Goal: Information Seeking & Learning: Learn about a topic

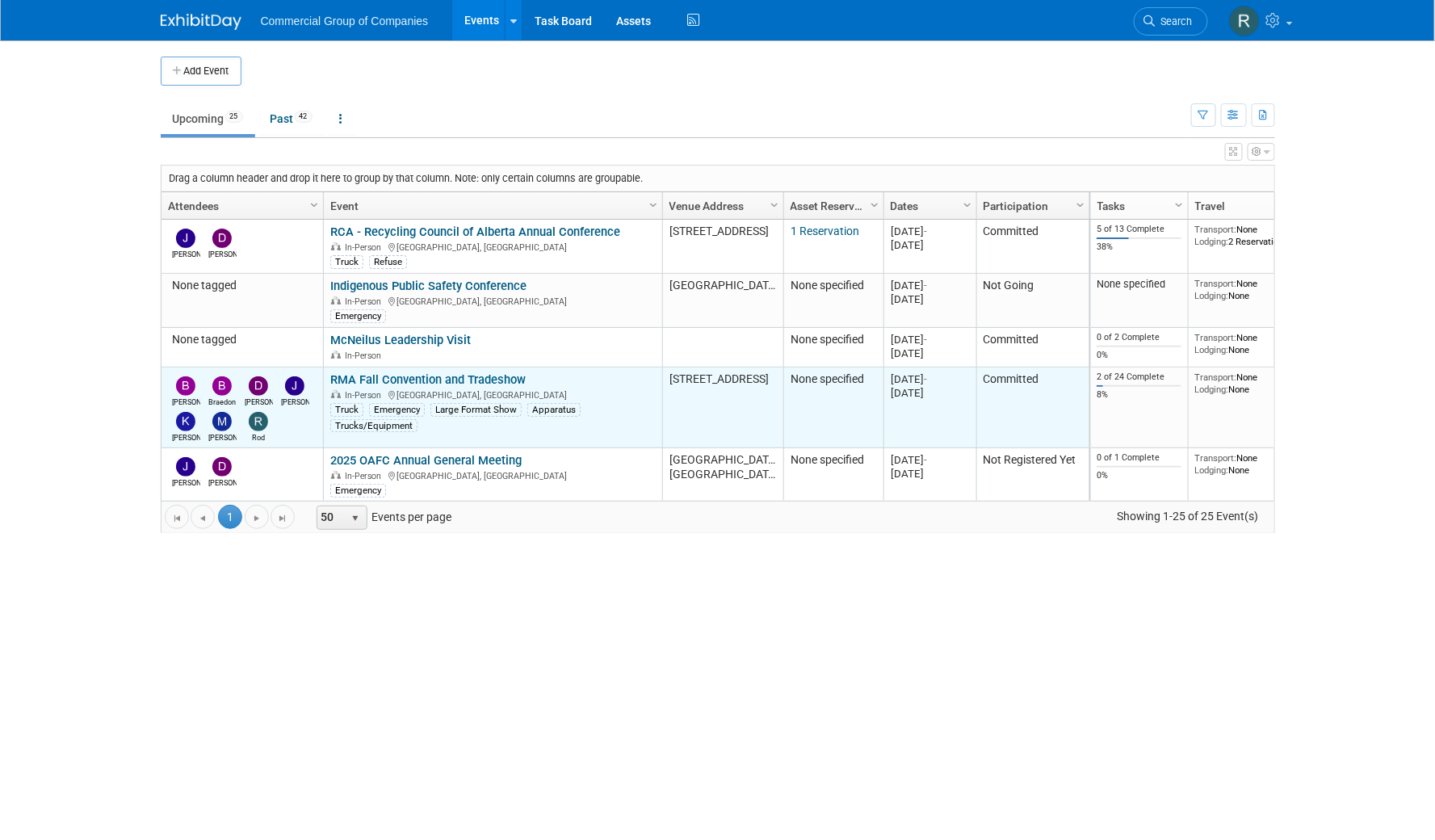
click at [482, 376] on link "RMA Fall Convention and Tradeshow" at bounding box center [428, 379] width 196 height 15
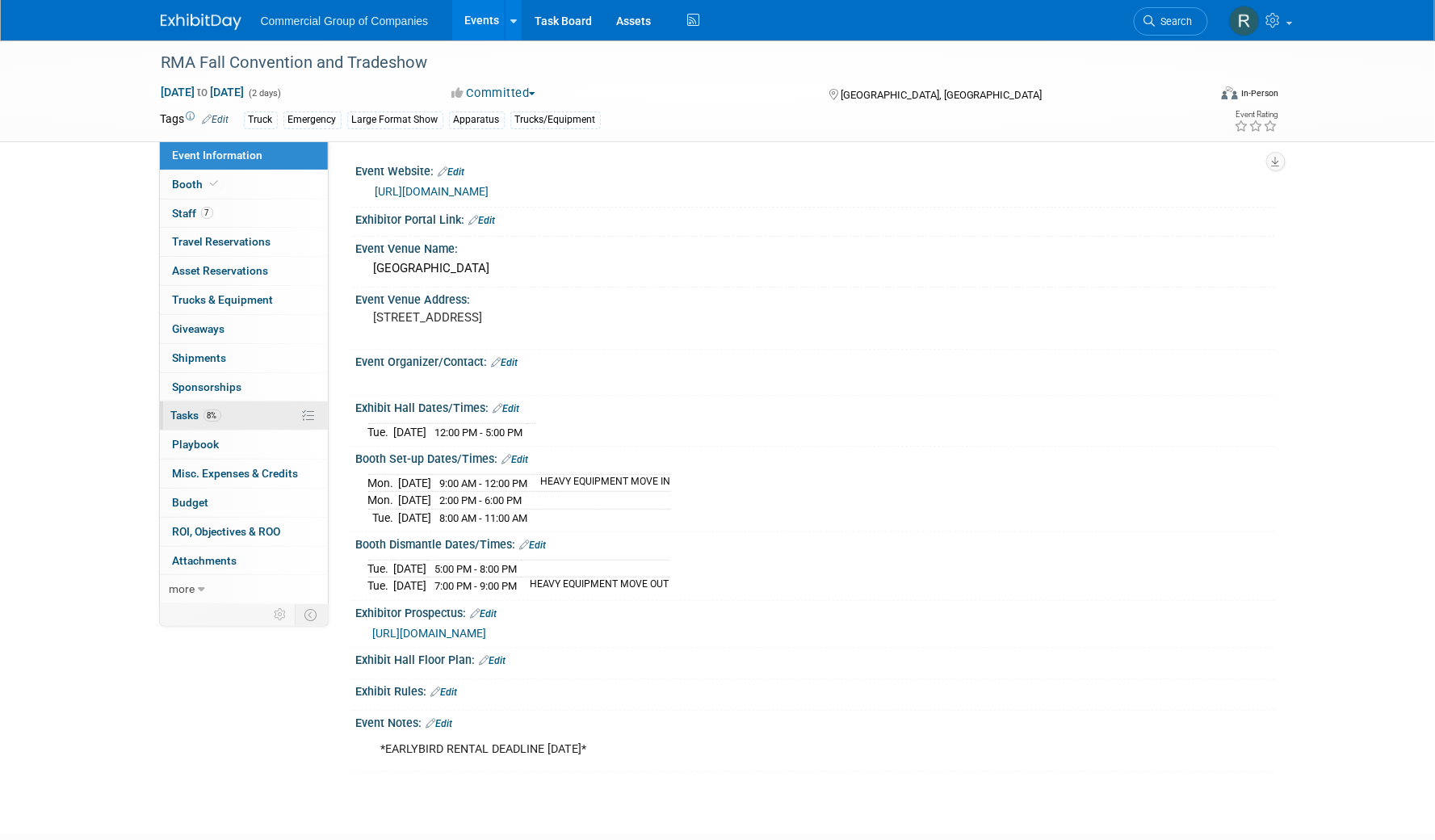
click at [259, 417] on link "8% Tasks 8%" at bounding box center [243, 415] width 168 height 28
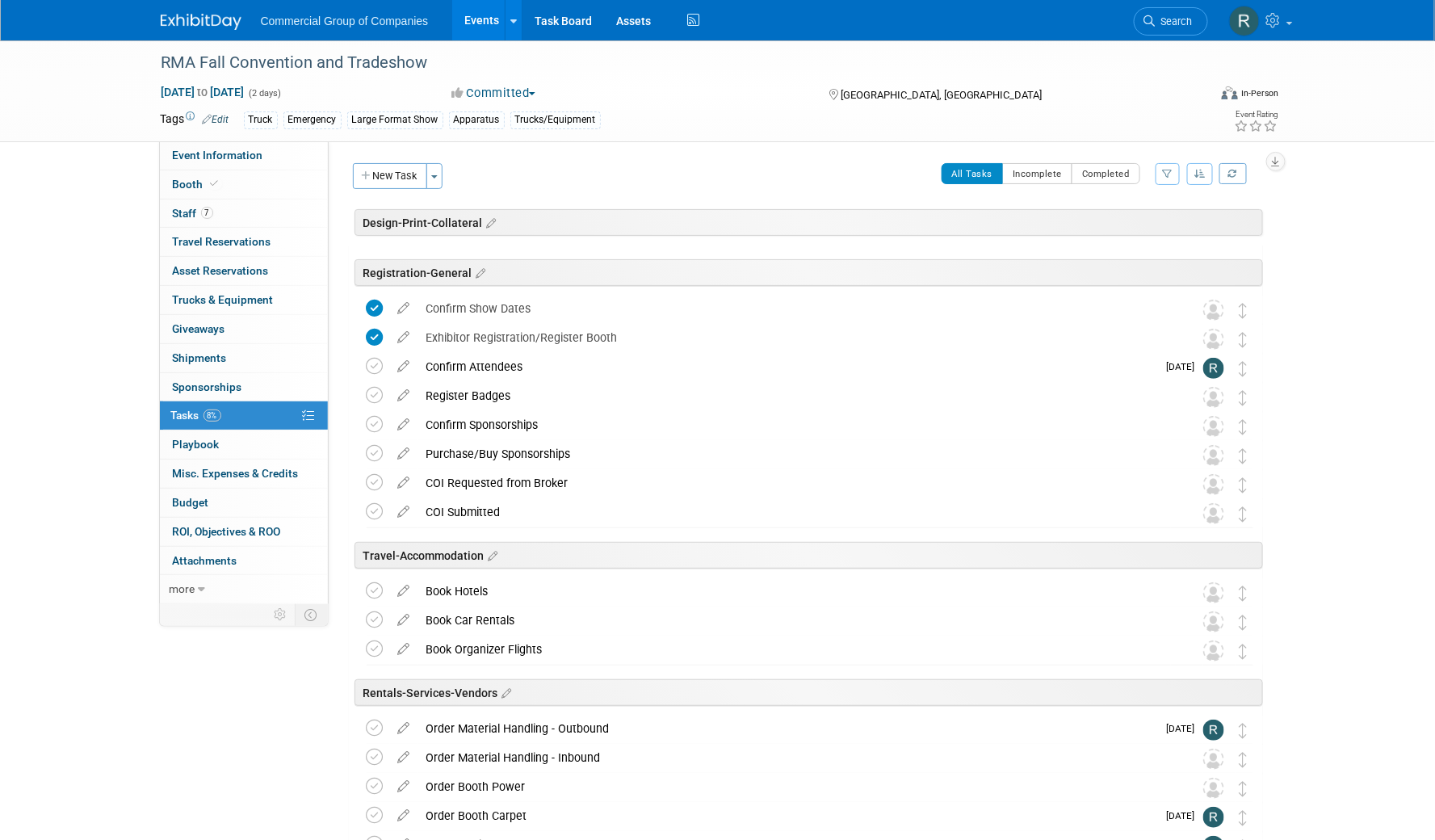
click at [84, 216] on div "RMA Fall Convention and Tradeshow Nov 17, 2025 to Nov 18, 2025 (2 days) Nov 17,…" at bounding box center [717, 691] width 1435 height 1301
click at [110, 268] on div "RMA Fall Convention and Tradeshow Nov 17, 2025 to Nov 18, 2025 (2 days) Nov 17,…" at bounding box center [717, 691] width 1435 height 1301
click at [1347, 210] on div "RMA Fall Convention and Tradeshow Nov 17, 2025 to Nov 18, 2025 (2 days) Nov 17,…" at bounding box center [717, 691] width 1435 height 1301
click at [236, 216] on link "7 Staff 7" at bounding box center [243, 213] width 168 height 28
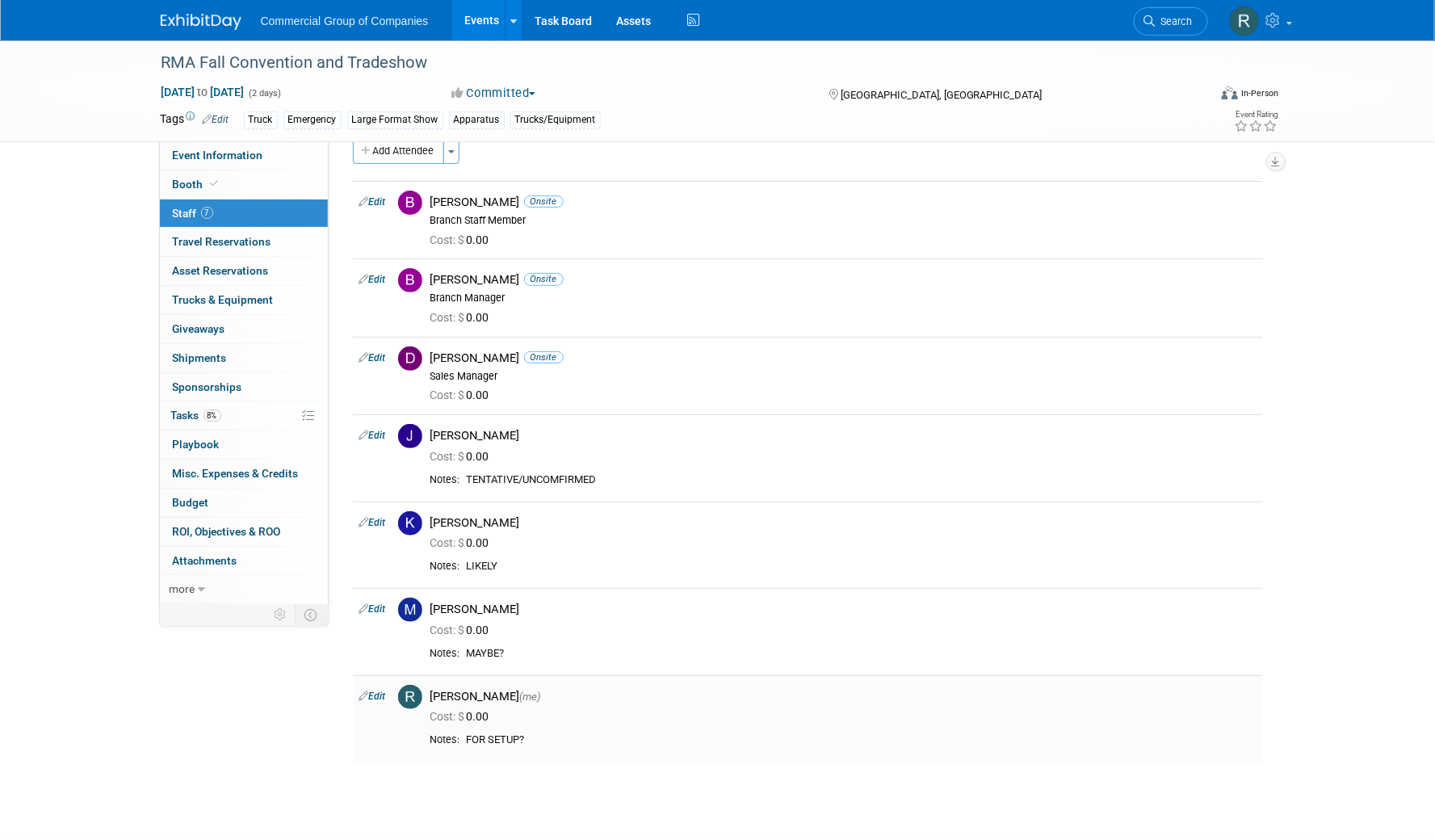
scroll to position [21, 0]
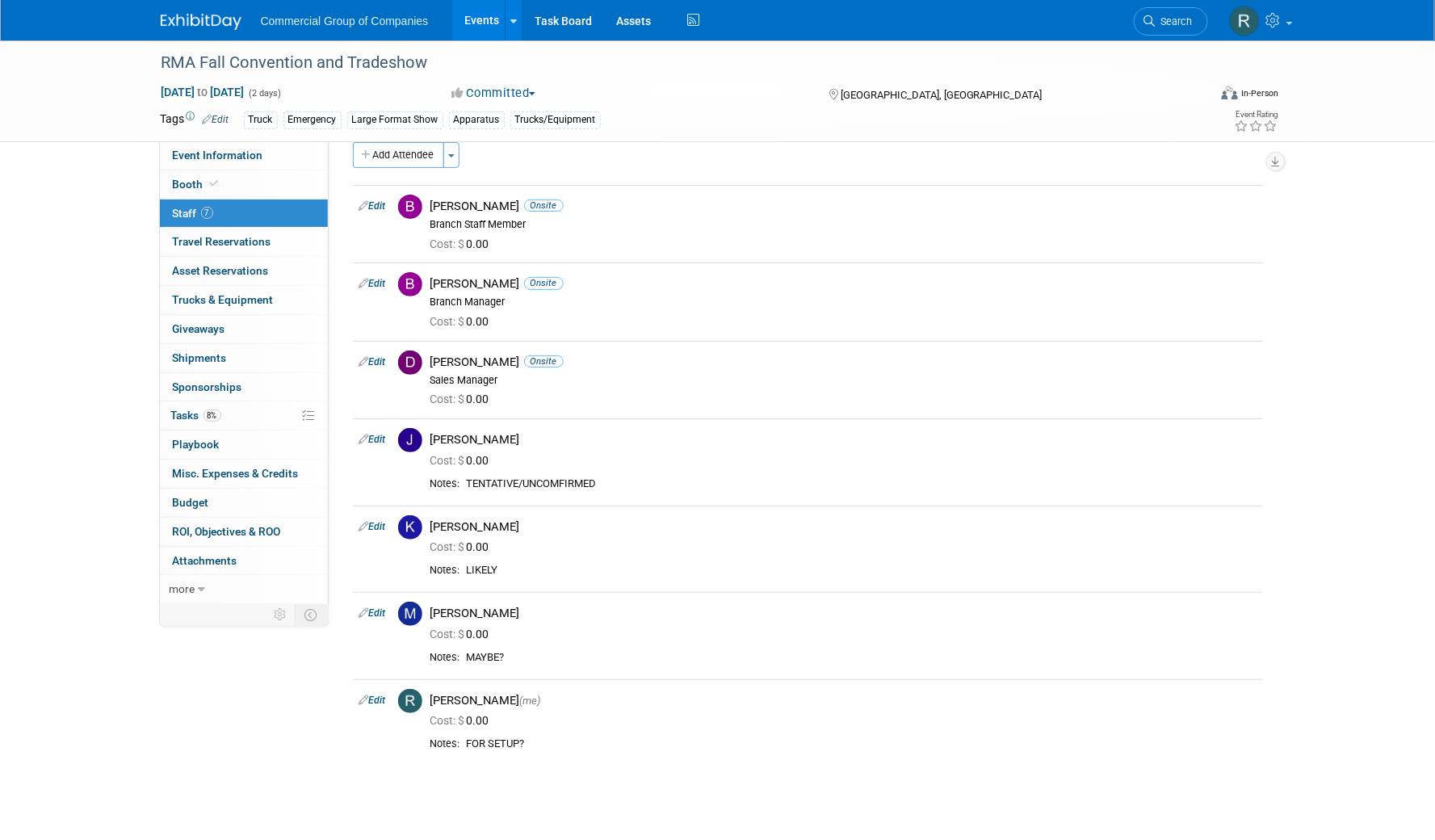
click at [482, 17] on link "Events" at bounding box center [482, 20] width 59 height 41
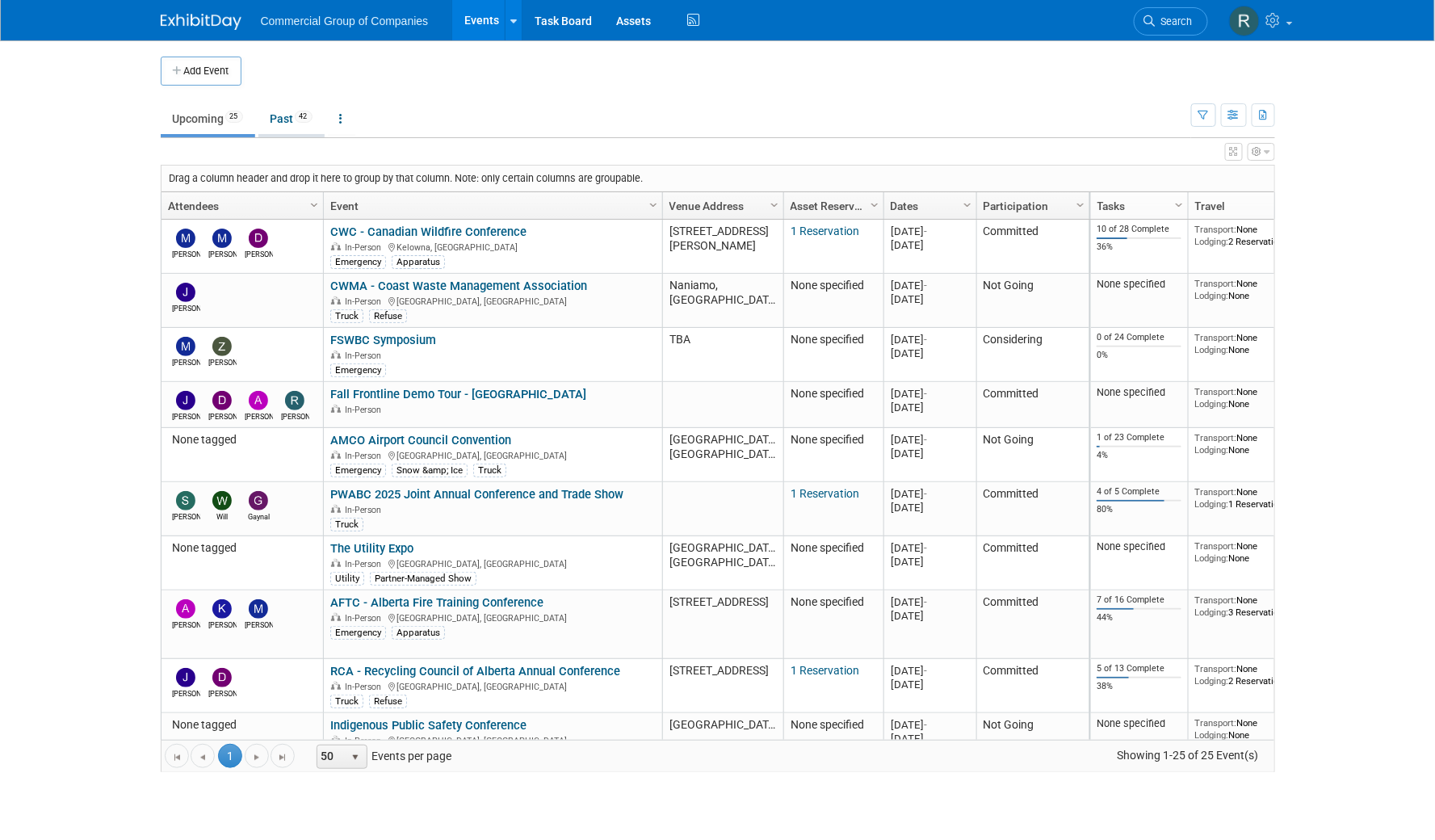
click at [286, 116] on link "Past 42" at bounding box center [292, 119] width 66 height 31
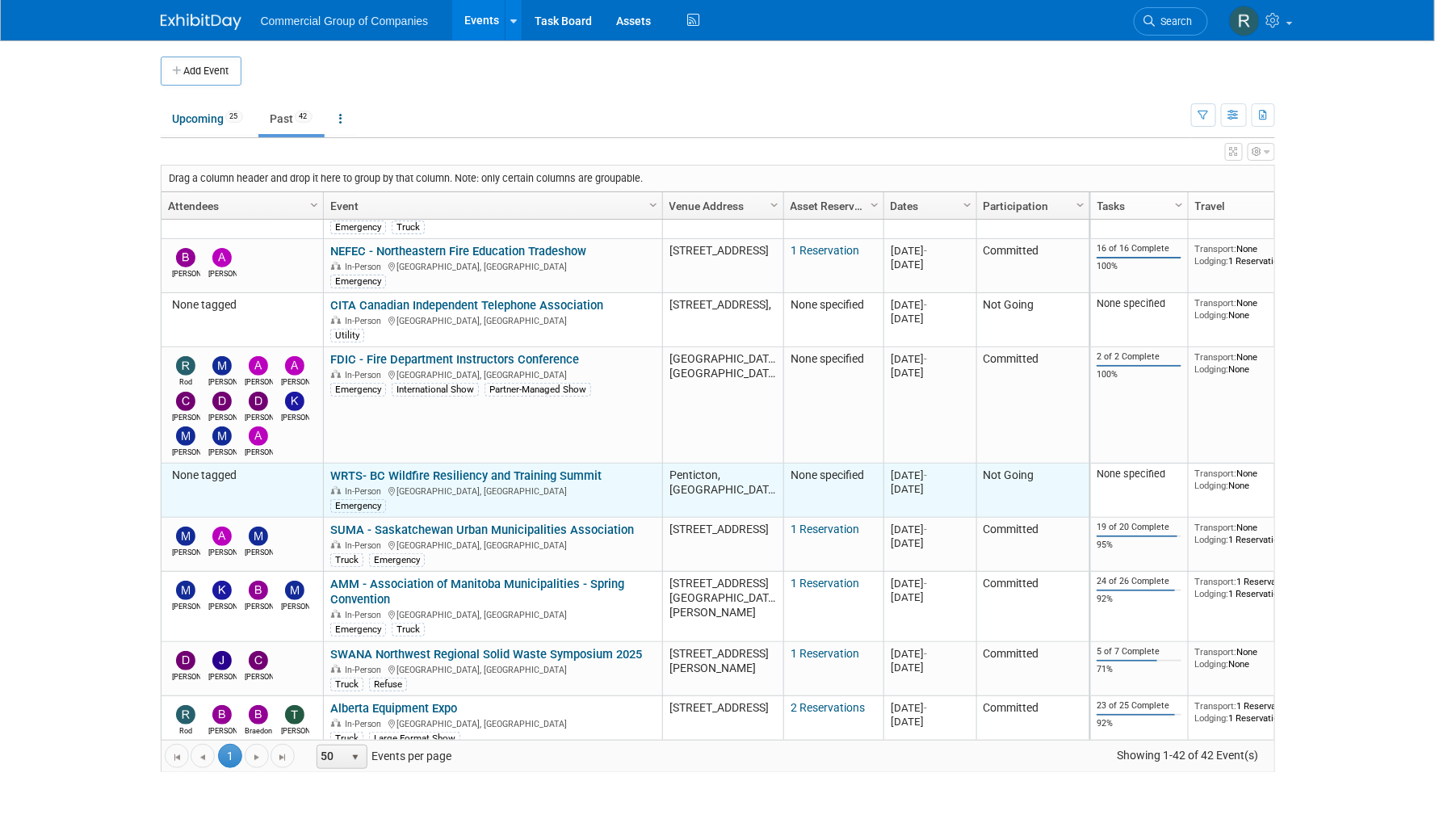
scroll to position [451, 0]
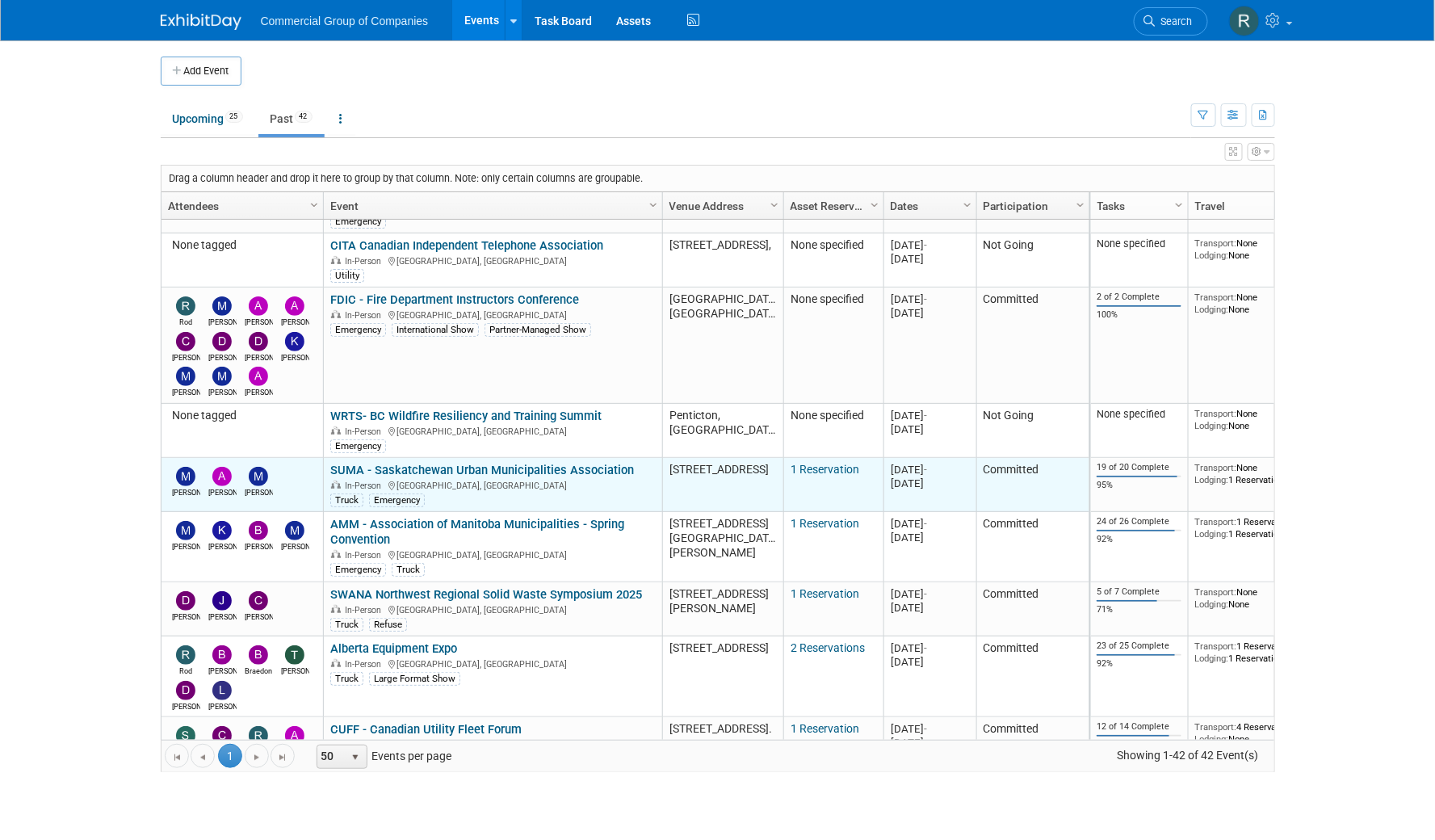
click at [517, 463] on link "SUMA - Saskatchewan Urban Municipalities Association" at bounding box center [482, 470] width 303 height 15
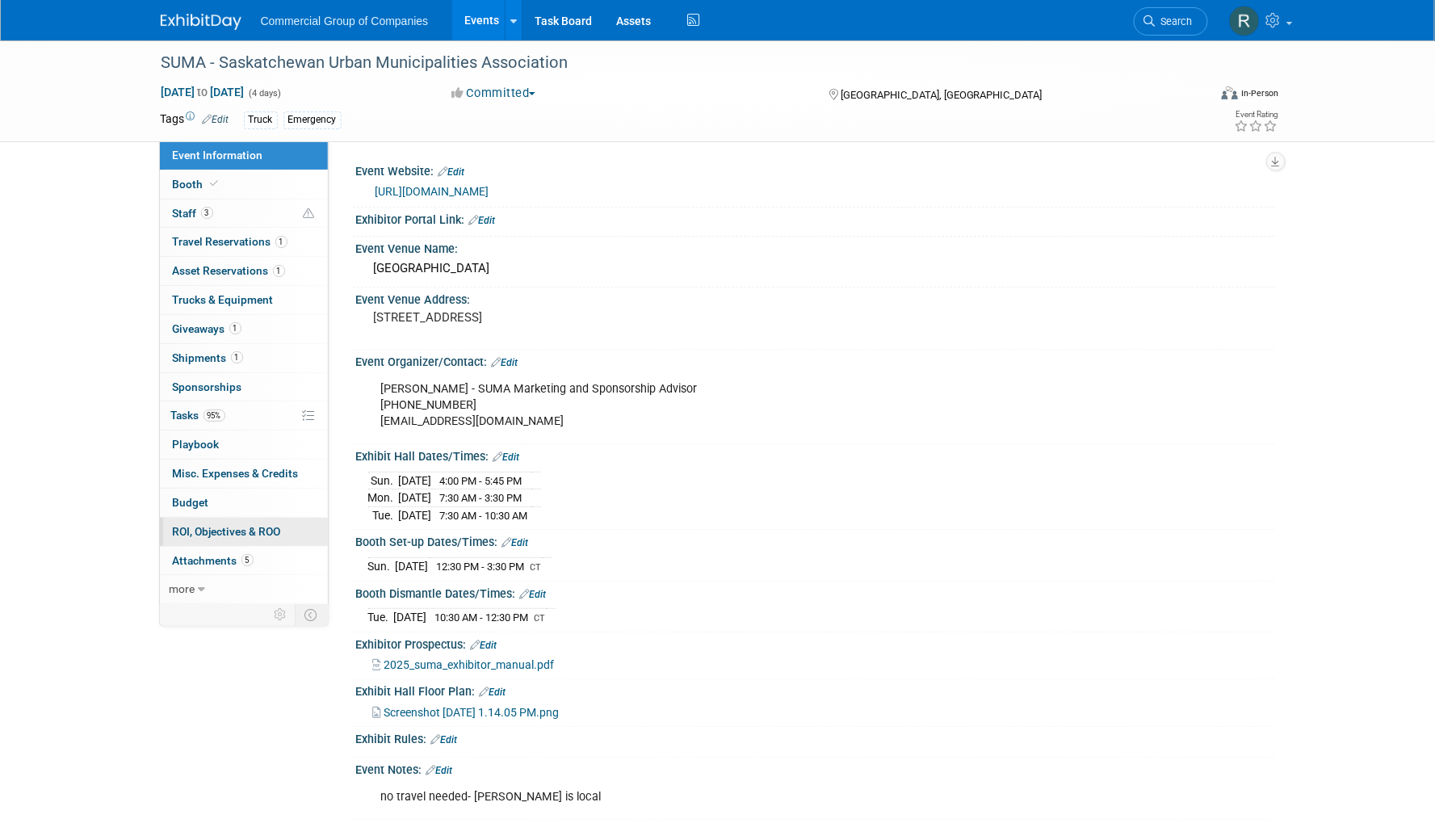
click at [288, 532] on link "0 ROI, Objectives & ROO 0" at bounding box center [243, 531] width 168 height 28
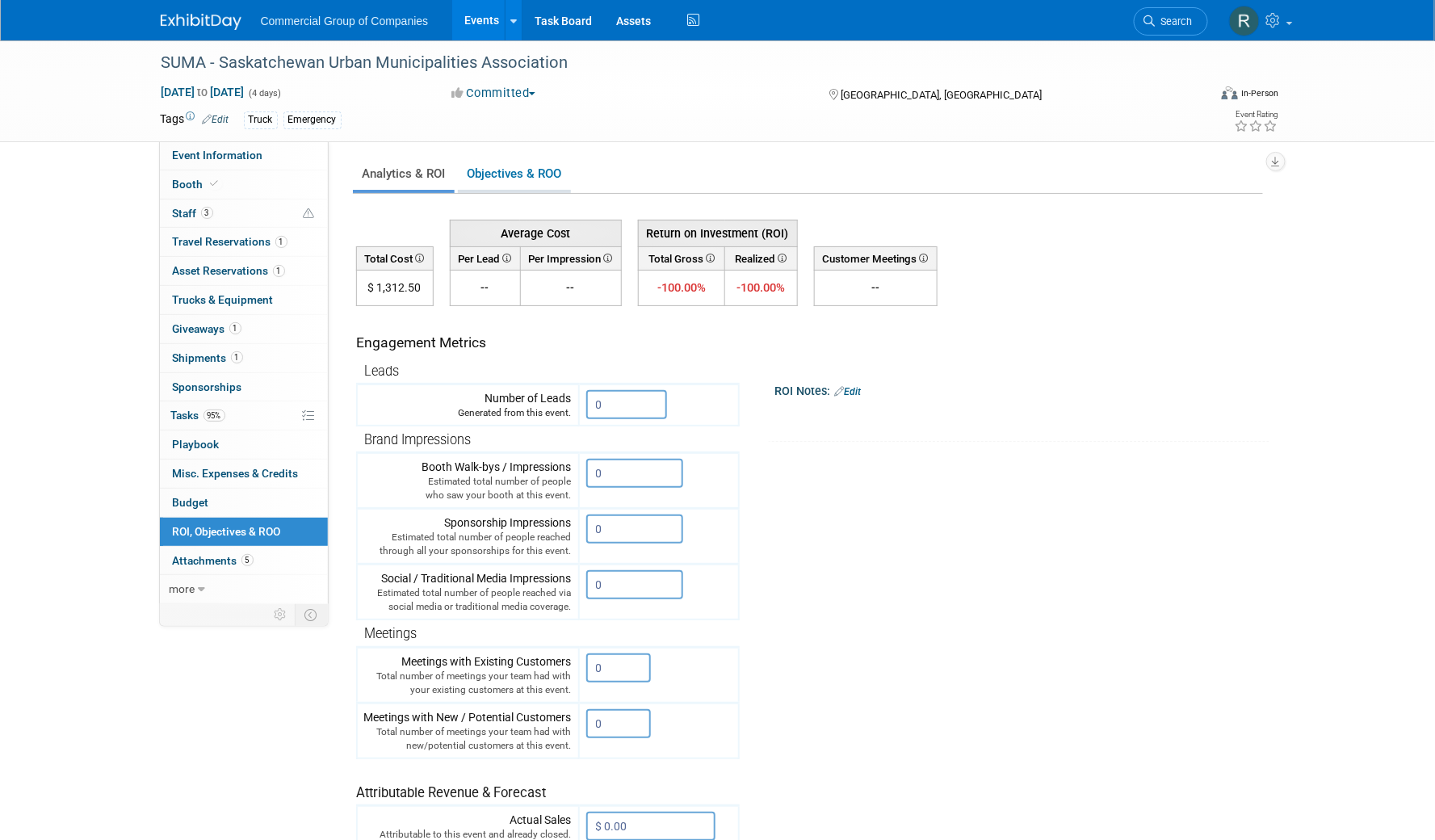
click at [498, 173] on link "Objectives & ROO 0" at bounding box center [515, 173] width 113 height 32
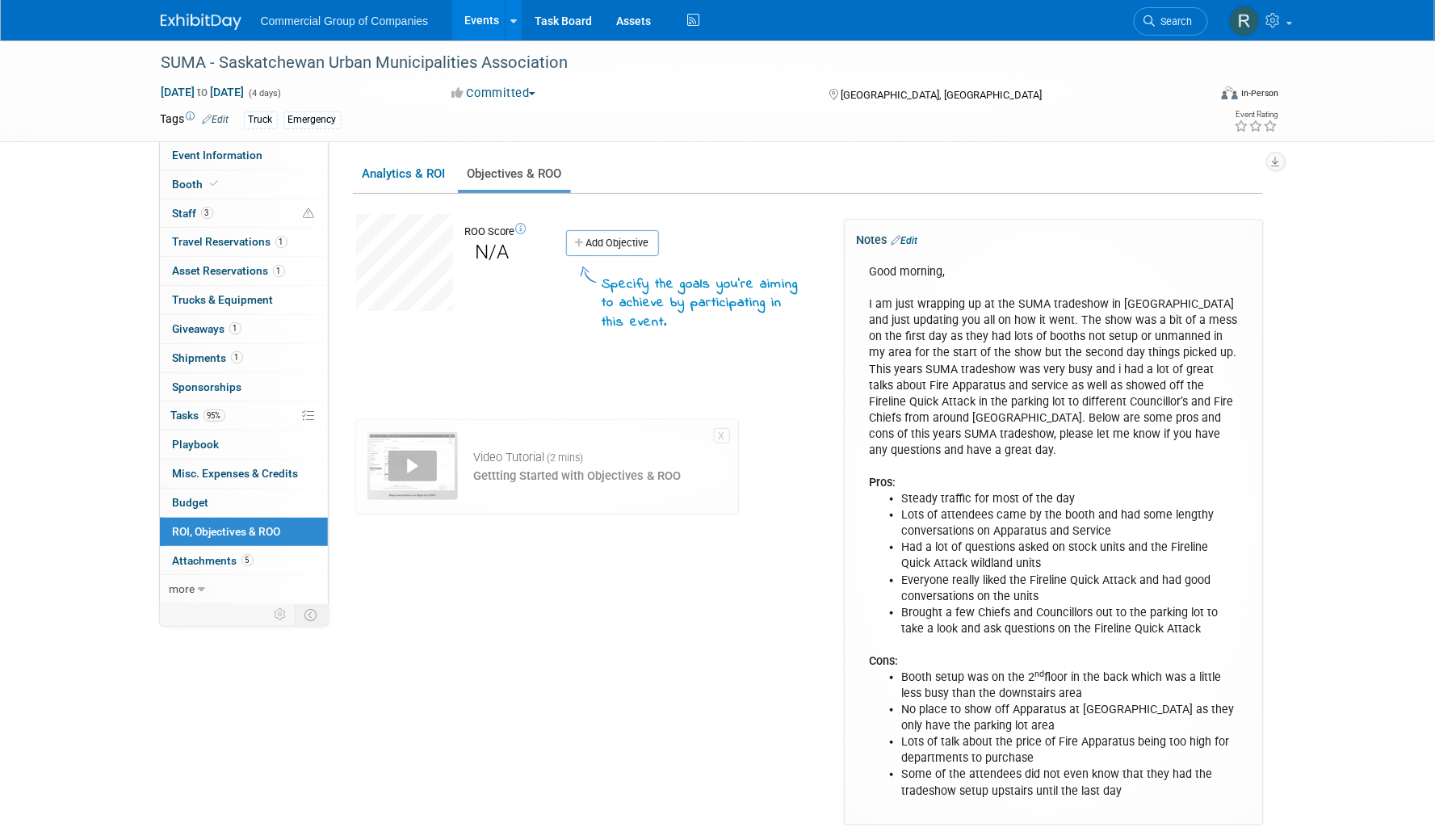
click at [241, 151] on link "Event Information" at bounding box center [243, 155] width 168 height 28
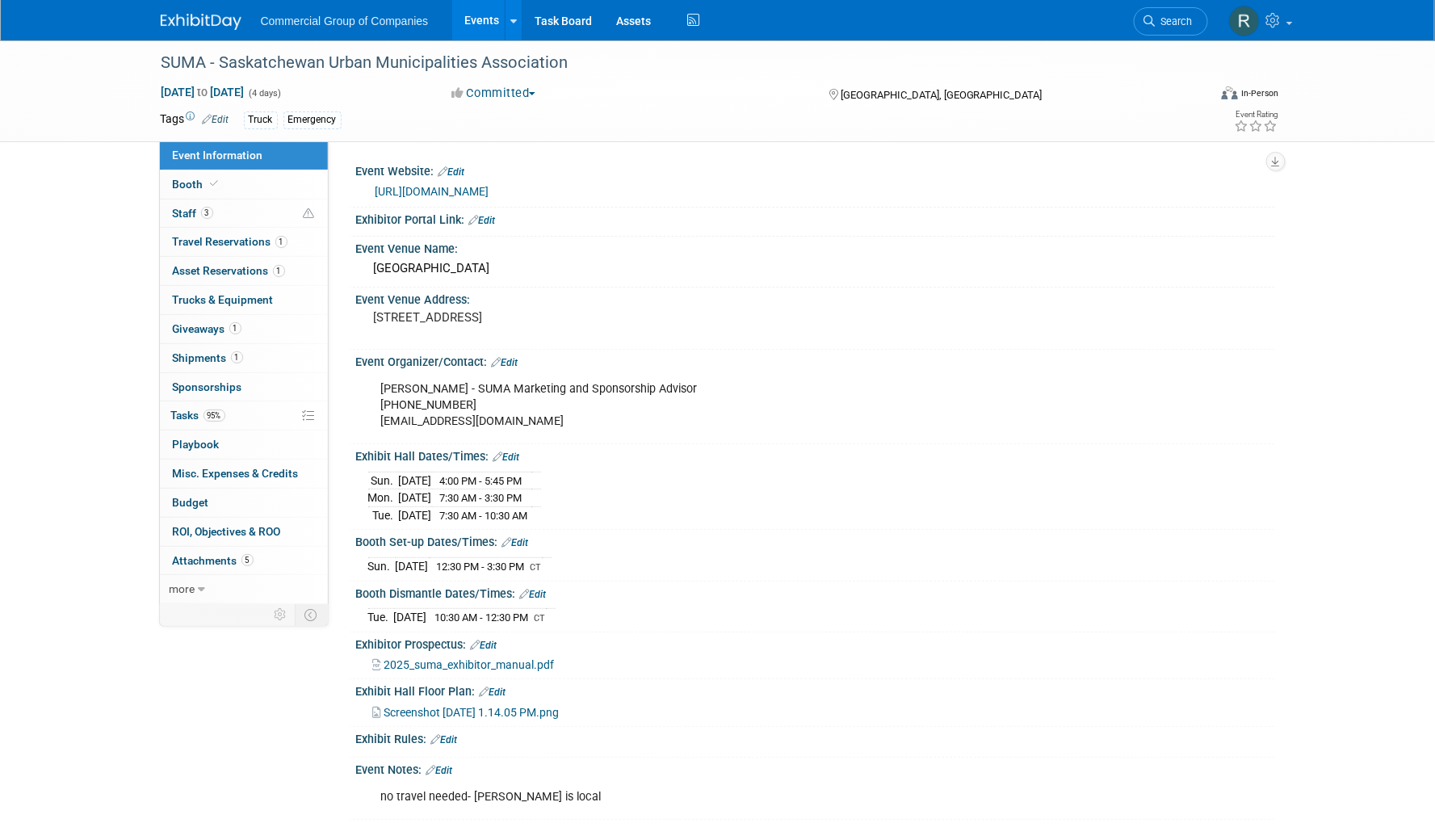
drag, startPoint x: 418, startPoint y: 194, endPoint x: 366, endPoint y: 193, distance: 52.0
click at [366, 193] on div "[URL][DOMAIN_NAME]" at bounding box center [816, 190] width 920 height 24
click at [485, 14] on link "Events" at bounding box center [482, 20] width 59 height 41
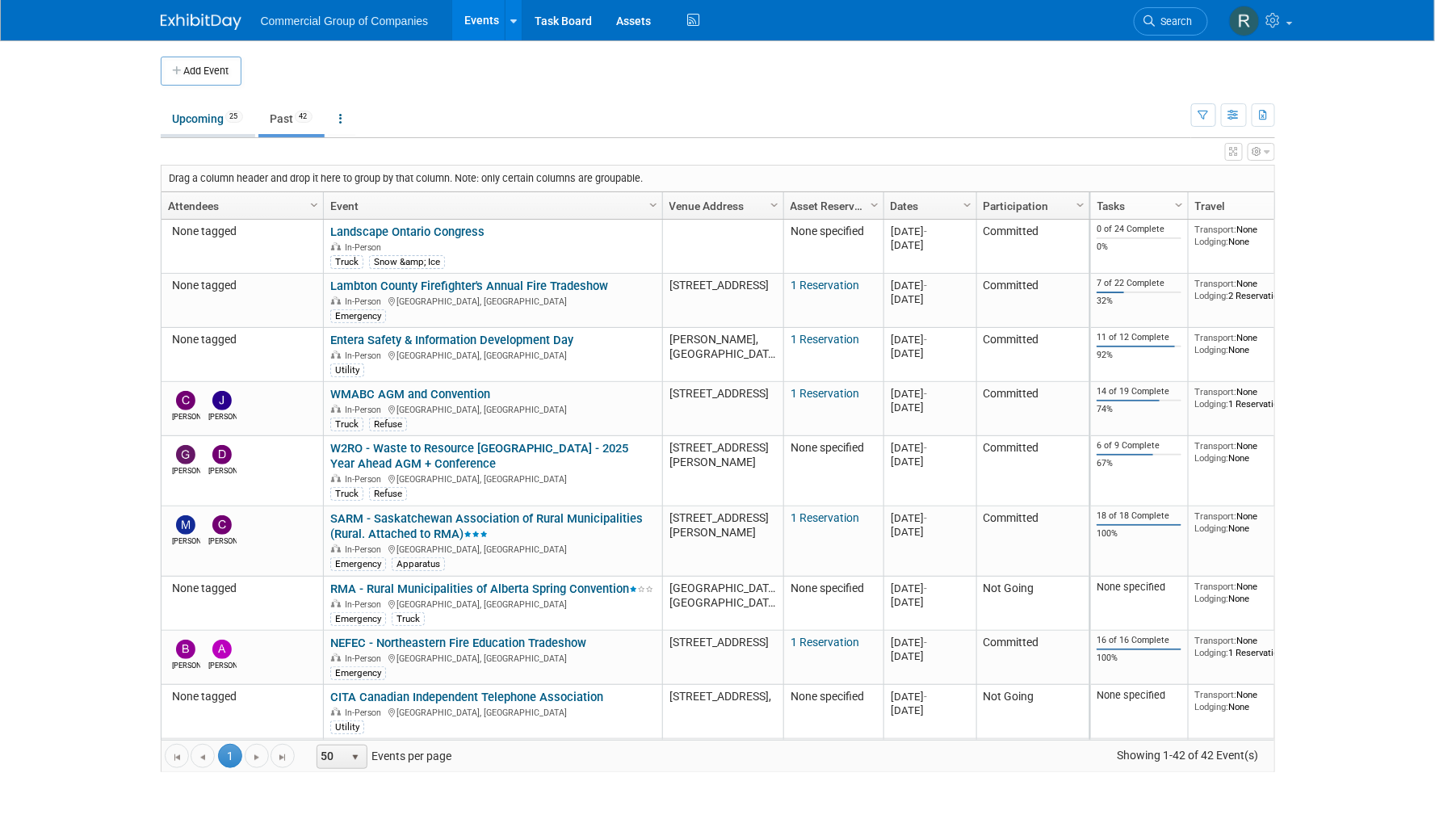
click at [211, 118] on link "Upcoming 25" at bounding box center [208, 119] width 95 height 31
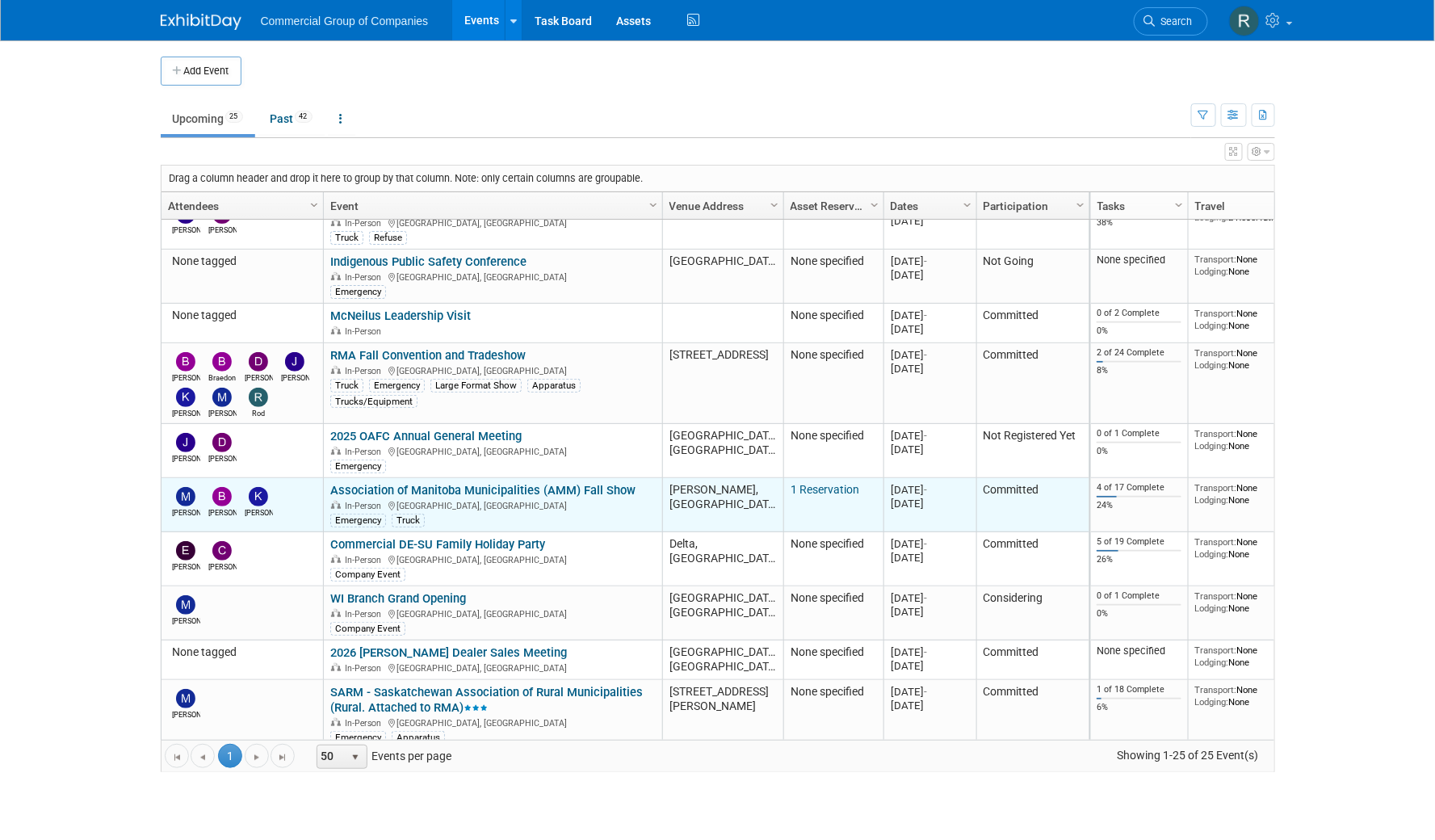
click at [500, 488] on link "Association of Manitoba Municipalities (AMM) Fall Show" at bounding box center [483, 490] width 305 height 15
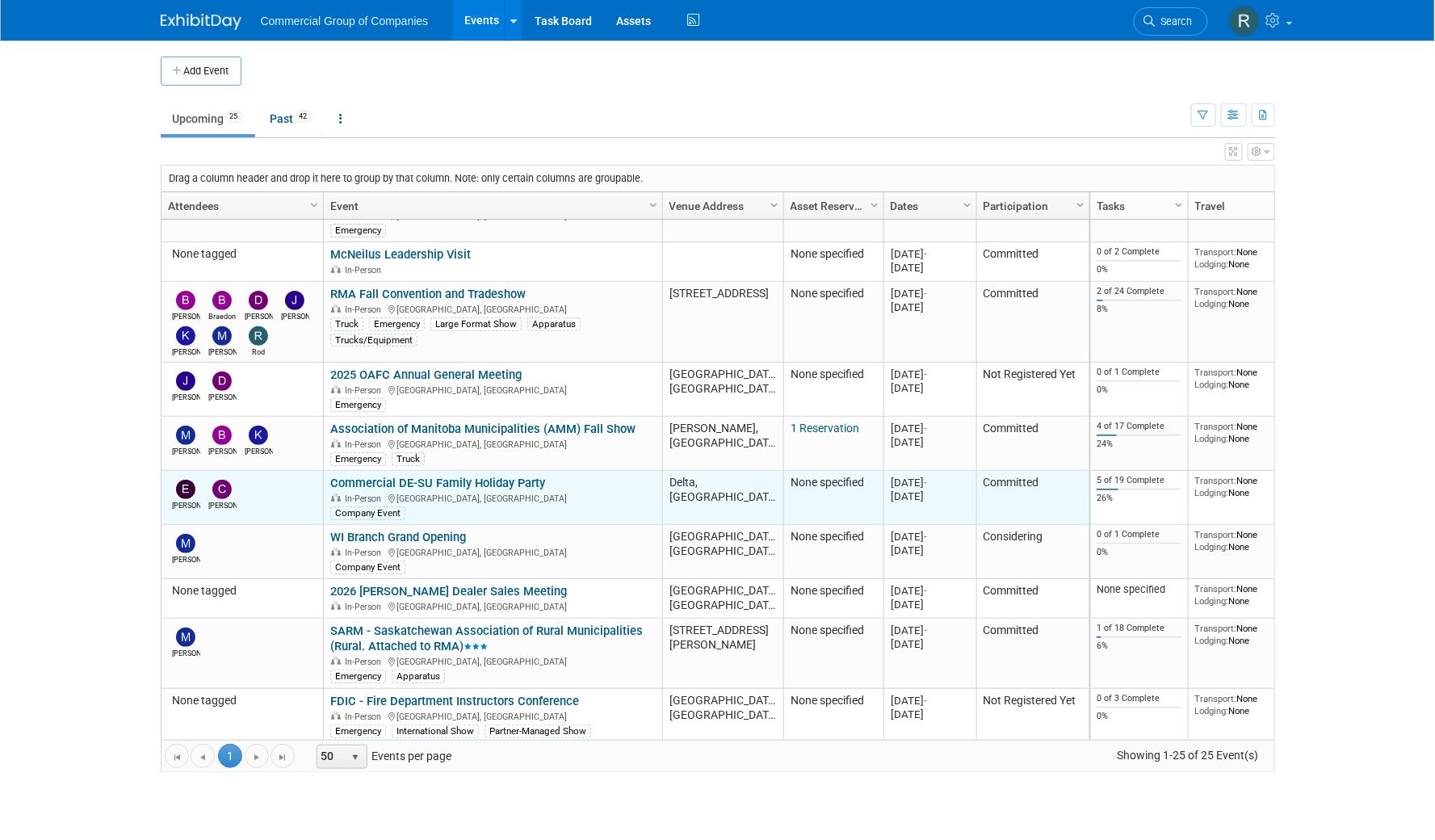
scroll to position [561, 0]
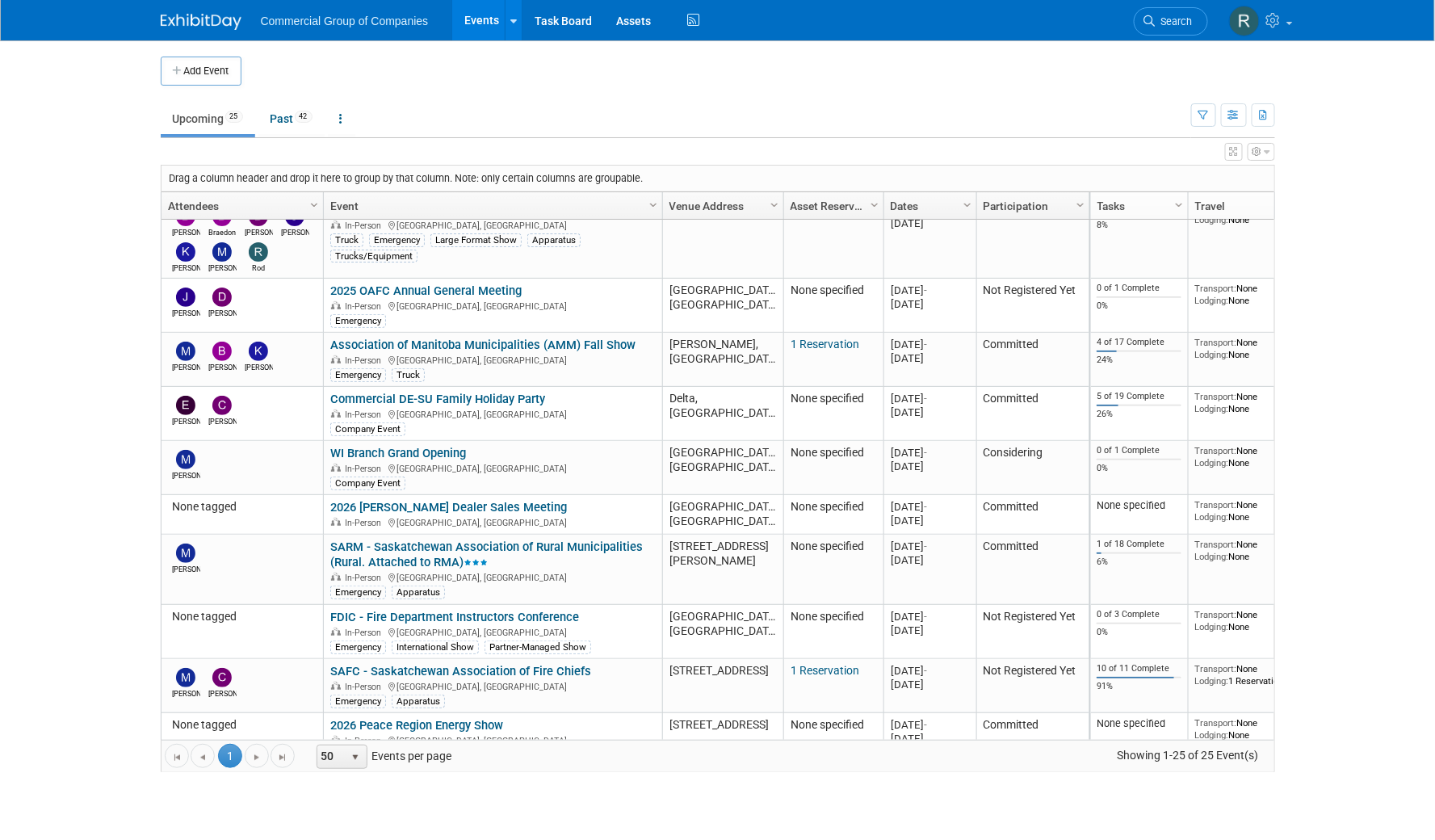
click at [136, 386] on body "Commercial Group of Companies Events Add Event Bulk Upload Events Shareable Eve…" at bounding box center [717, 420] width 1435 height 840
